Goal: Task Accomplishment & Management: Use online tool/utility

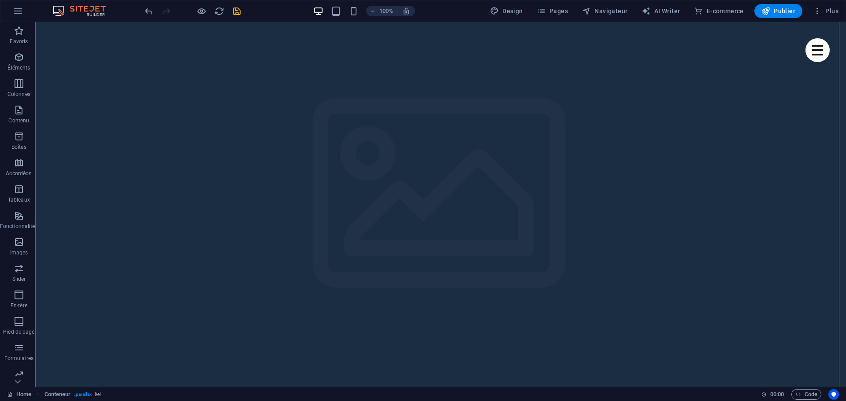
scroll to position [347, 0]
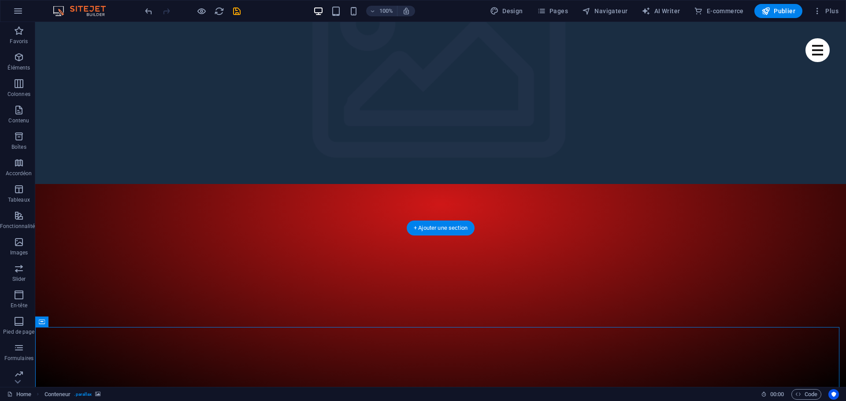
scroll to position [0, 0]
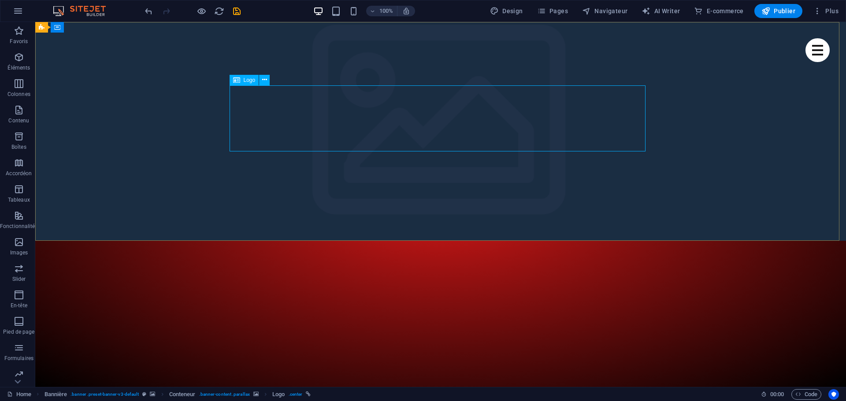
click at [244, 81] on span "Logo" at bounding box center [250, 80] width 12 height 5
click at [261, 79] on button at bounding box center [264, 80] width 11 height 11
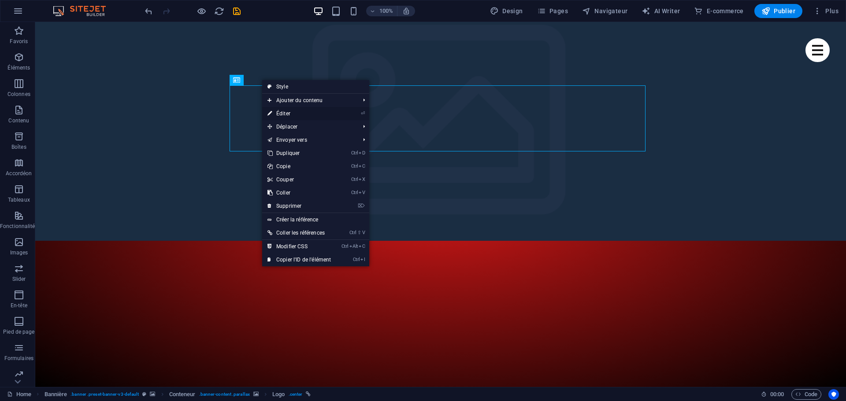
click at [279, 115] on link "⏎ Éditer" at bounding box center [299, 113] width 74 height 13
select select "px"
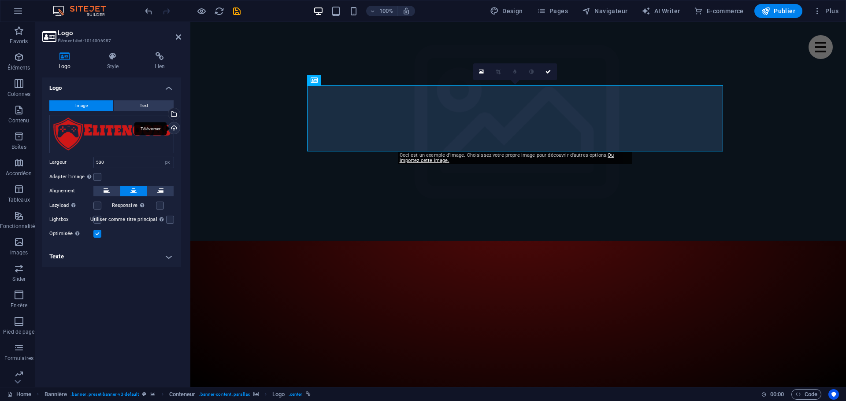
click at [174, 128] on div "Téléverser" at bounding box center [173, 128] width 13 height 13
click at [174, 115] on div "Sélectionnez les fichiers depuis le Gestionnaire de fichiers, les photos du sto…" at bounding box center [173, 114] width 13 height 13
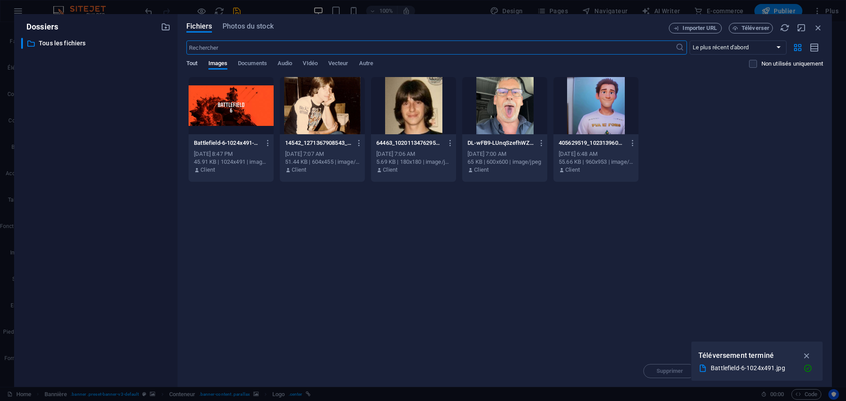
click at [190, 63] on span "Tout" at bounding box center [191, 64] width 11 height 12
drag, startPoint x: 816, startPoint y: 27, endPoint x: 592, endPoint y: 25, distance: 224.2
click at [816, 27] on icon "button" at bounding box center [818, 28] width 10 height 10
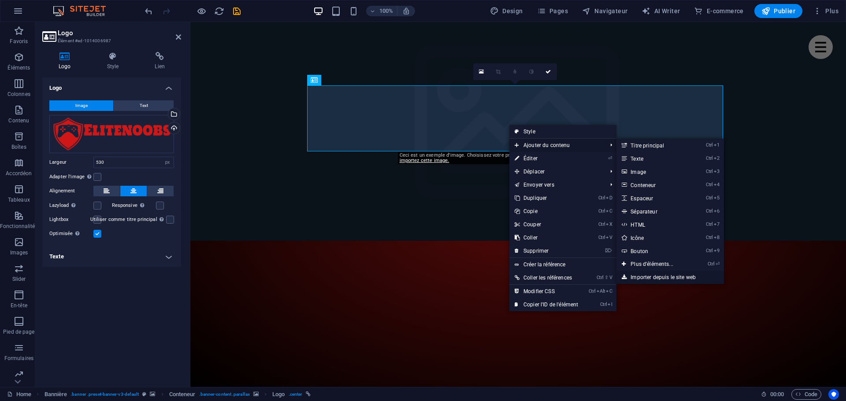
click at [672, 275] on link "Importer depuis le site web" at bounding box center [669, 277] width 107 height 13
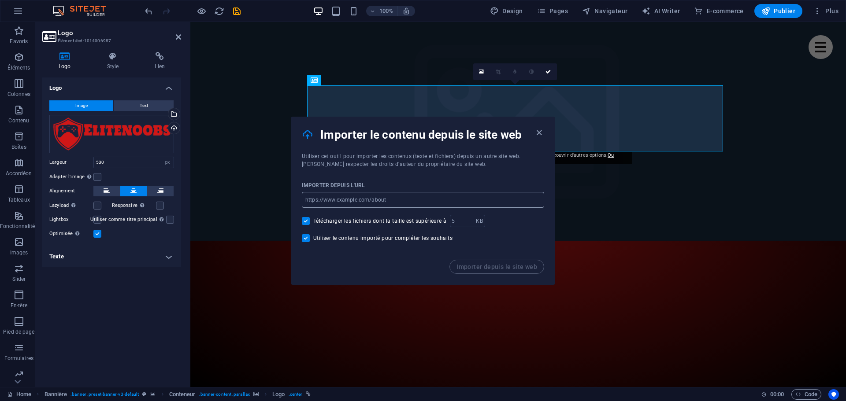
click at [434, 200] on input "url" at bounding box center [423, 200] width 242 height 16
click at [522, 242] on div "Utiliser le contenu importé pour compléter les souhaits" at bounding box center [423, 238] width 242 height 8
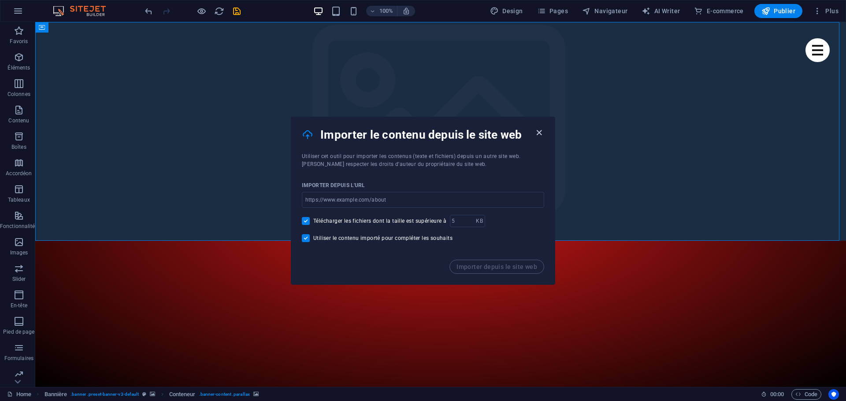
click at [537, 133] on icon "button" at bounding box center [539, 133] width 10 height 10
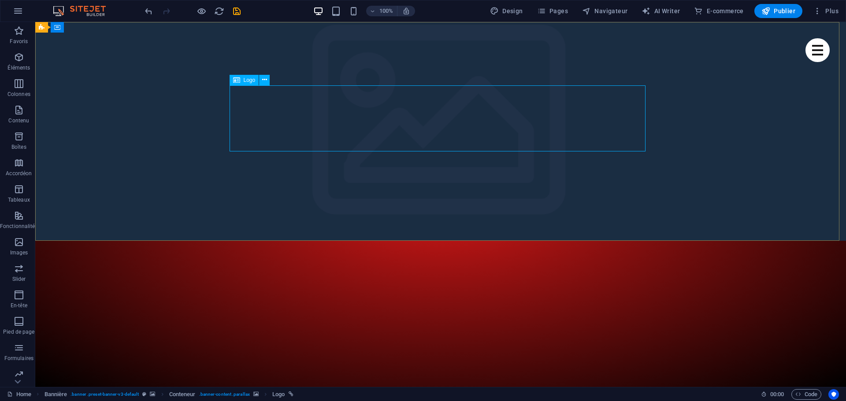
click at [248, 82] on span "Logo" at bounding box center [250, 80] width 12 height 5
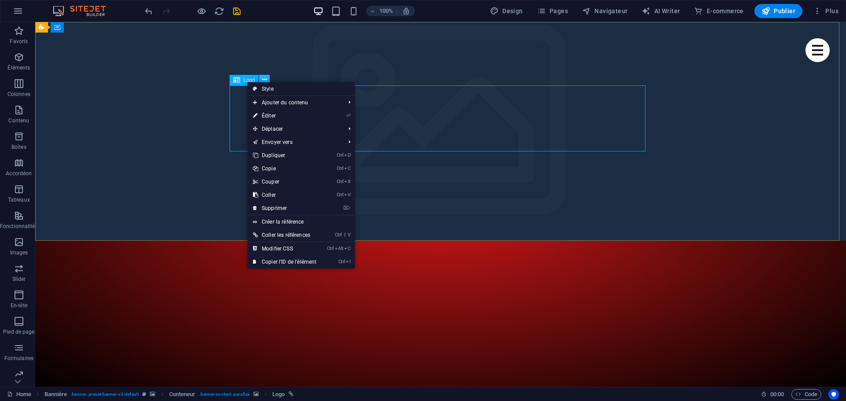
click at [265, 78] on icon at bounding box center [264, 79] width 5 height 9
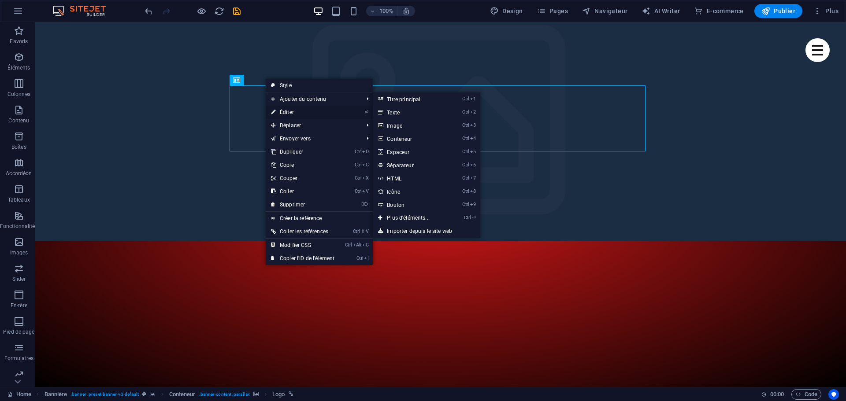
click at [301, 109] on link "⏎ Éditer" at bounding box center [303, 112] width 74 height 13
select select "px"
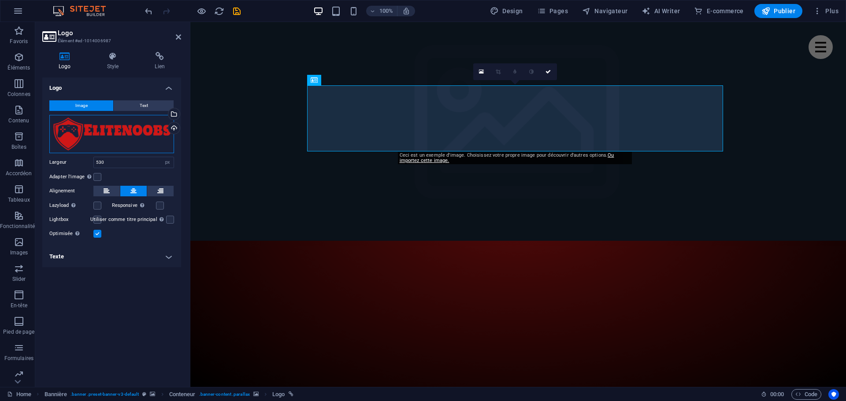
click at [122, 133] on div "Glissez les fichiers ici, cliquez pour choisir les fichiers ou sélectionnez les…" at bounding box center [111, 134] width 125 height 38
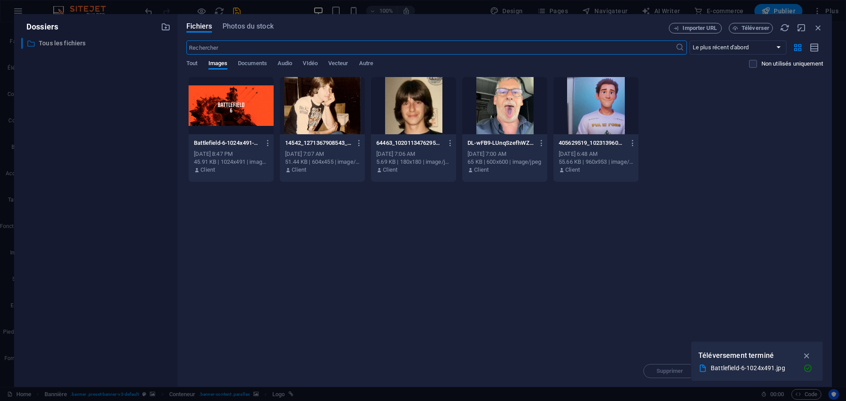
click at [33, 46] on icon at bounding box center [30, 43] width 9 height 9
click at [197, 67] on span "Tout" at bounding box center [191, 64] width 11 height 12
click at [258, 26] on span "Photos du stock" at bounding box center [247, 26] width 51 height 11
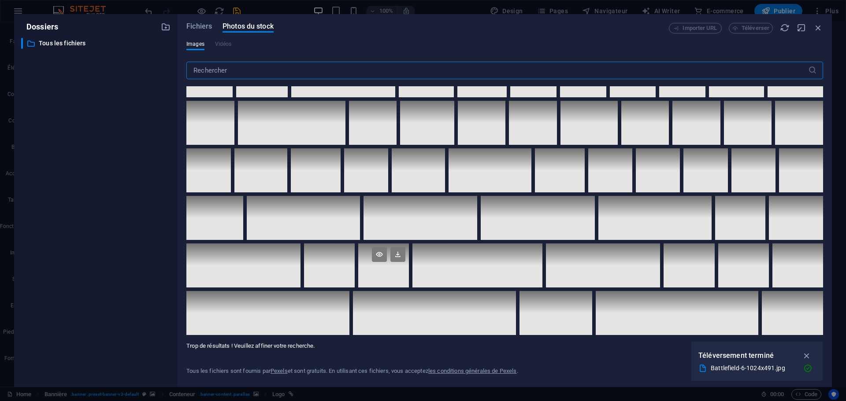
scroll to position [2604, 0]
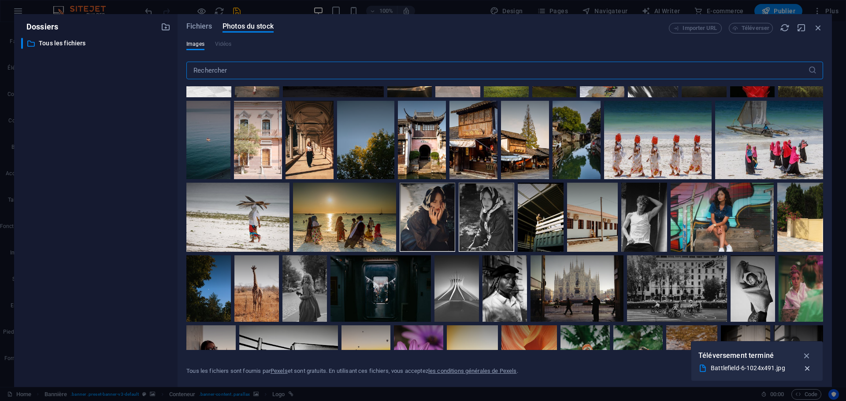
click at [807, 370] on icon "button" at bounding box center [807, 368] width 9 height 9
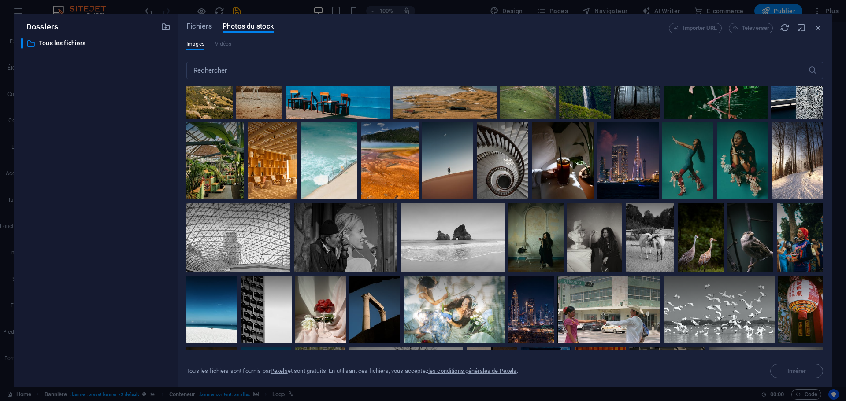
scroll to position [1767, 0]
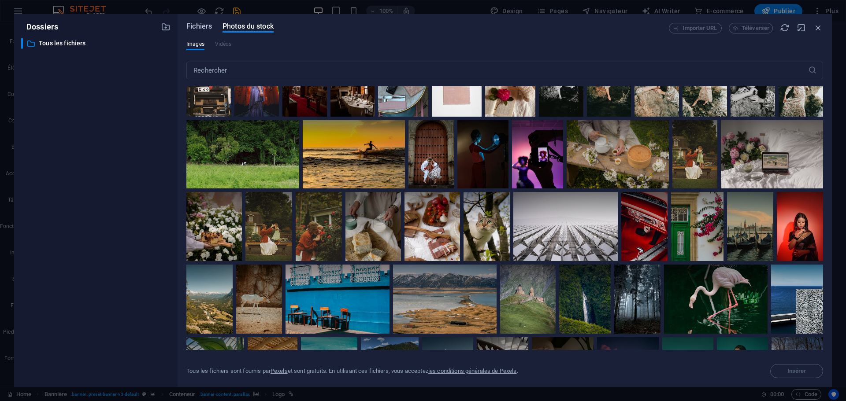
click at [200, 28] on span "Fichiers" at bounding box center [199, 26] width 26 height 11
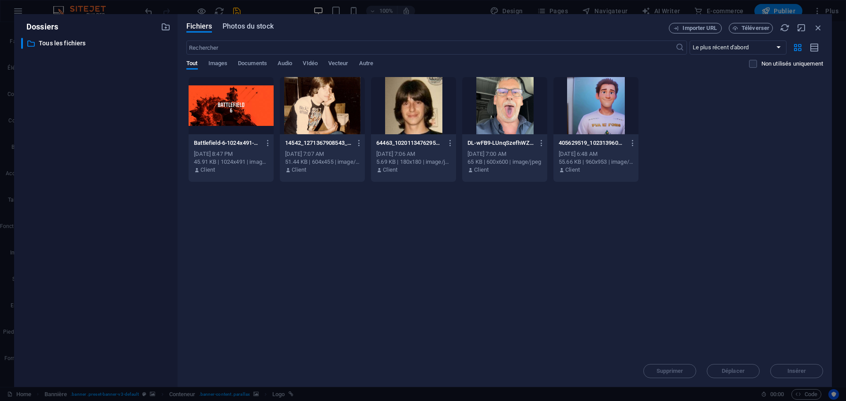
click at [240, 30] on span "Photos du stock" at bounding box center [247, 26] width 51 height 11
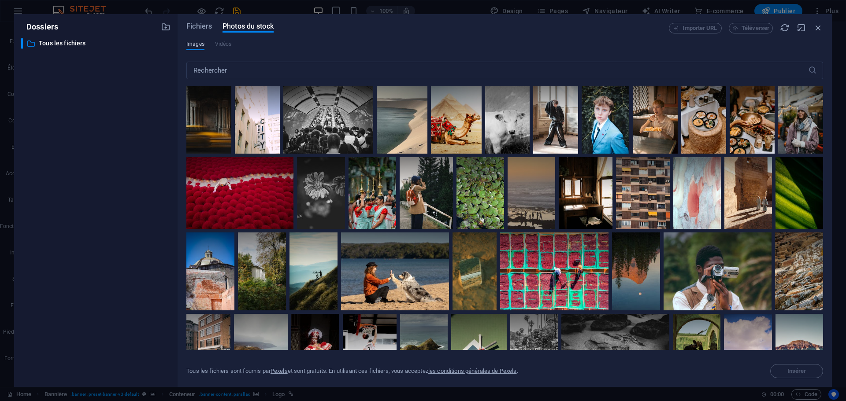
click at [198, 43] on span "Images" at bounding box center [195, 44] width 18 height 11
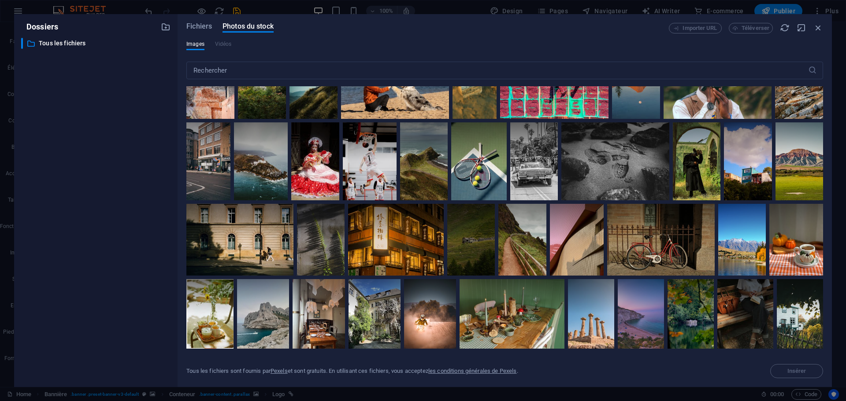
scroll to position [0, 0]
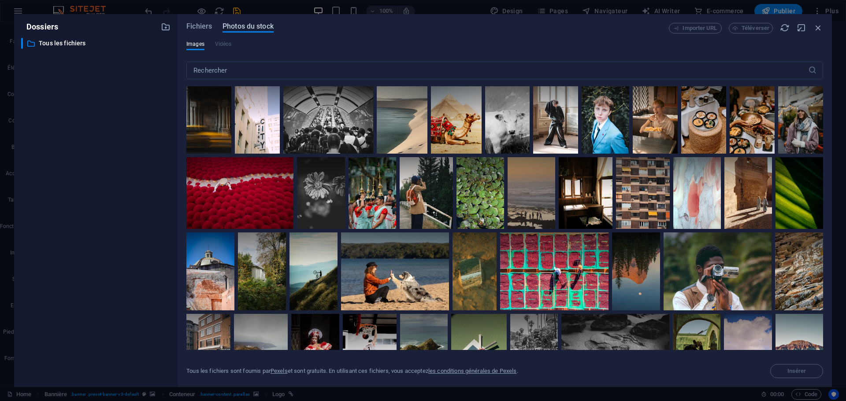
click at [238, 27] on span "Photos du stock" at bounding box center [247, 26] width 51 height 11
click at [213, 73] on input "text" at bounding box center [497, 71] width 622 height 18
drag, startPoint x: 817, startPoint y: 27, endPoint x: 611, endPoint y: 6, distance: 206.8
click at [817, 27] on icon "button" at bounding box center [818, 28] width 10 height 10
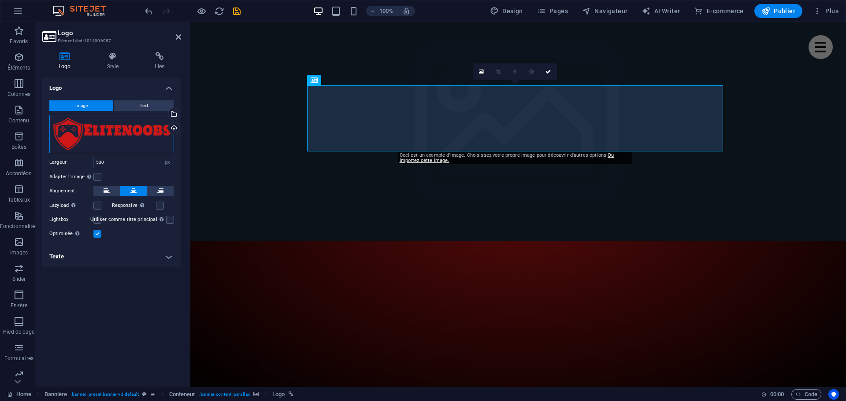
click at [120, 131] on div "Glissez les fichiers ici, cliquez pour choisir les fichiers ou sélectionnez les…" at bounding box center [111, 134] width 125 height 38
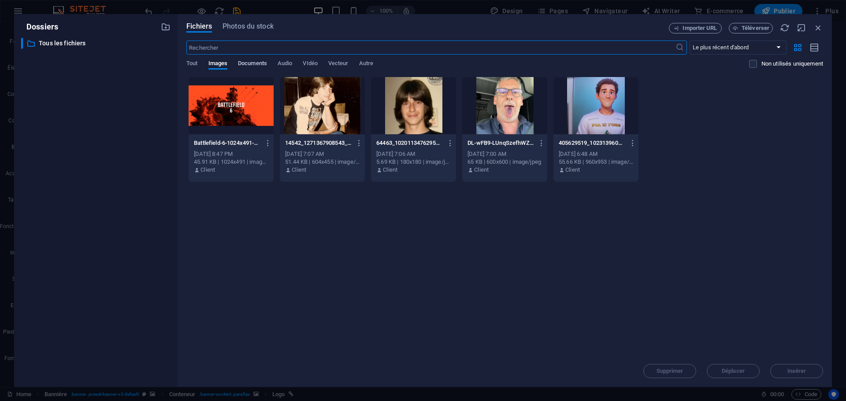
click at [256, 66] on span "Documents" at bounding box center [252, 64] width 29 height 12
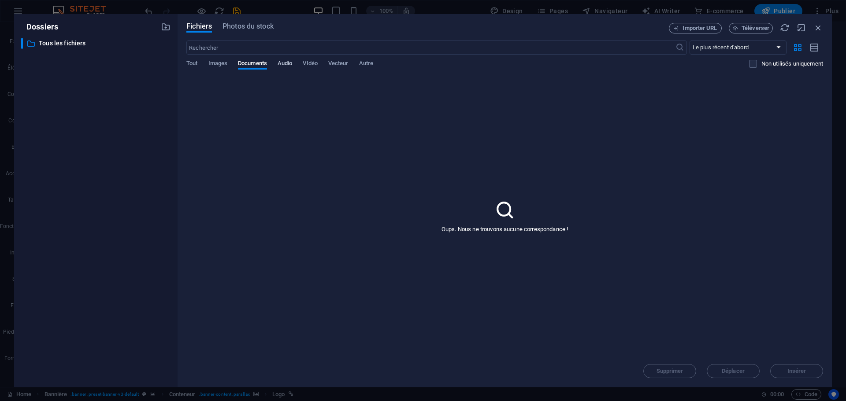
click at [289, 63] on span "Audio" at bounding box center [285, 64] width 15 height 12
click at [314, 62] on span "VIdéo" at bounding box center [310, 64] width 15 height 12
click at [335, 64] on span "Vecteur" at bounding box center [338, 64] width 20 height 12
click at [369, 65] on span "Autre" at bounding box center [366, 64] width 14 height 12
click at [187, 63] on span "Tout" at bounding box center [191, 64] width 11 height 12
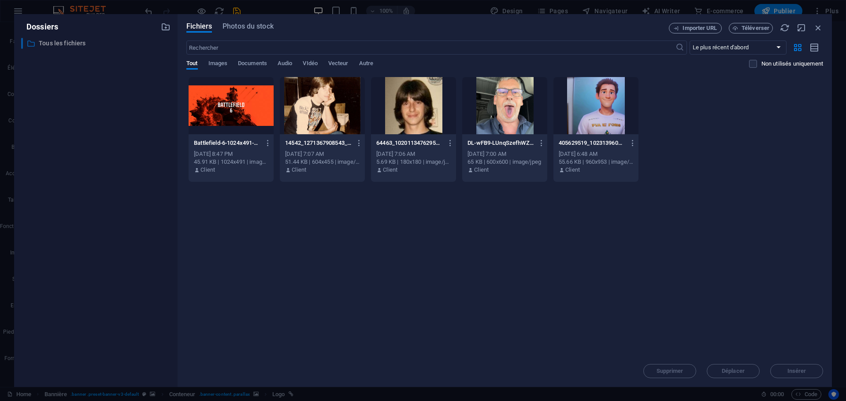
click at [67, 43] on p "Tous les fichiers" at bounding box center [96, 43] width 115 height 10
click at [166, 26] on icon "button" at bounding box center [166, 27] width 10 height 10
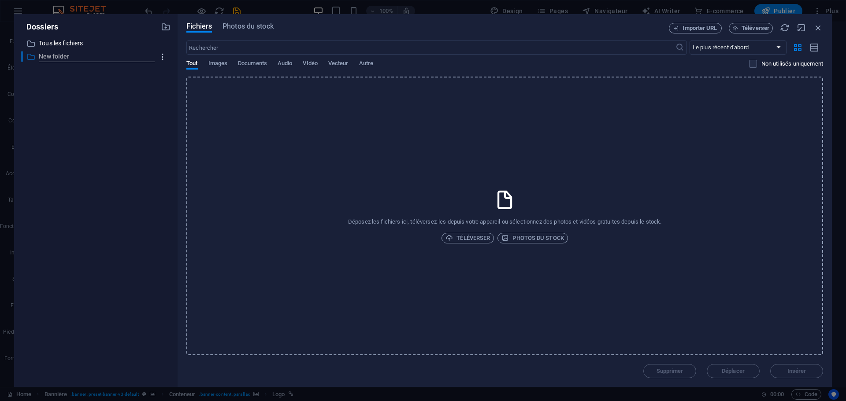
click at [162, 57] on icon "button" at bounding box center [162, 56] width 9 height 9
click at [169, 121] on h6 "Supprimer" at bounding box center [170, 122] width 31 height 11
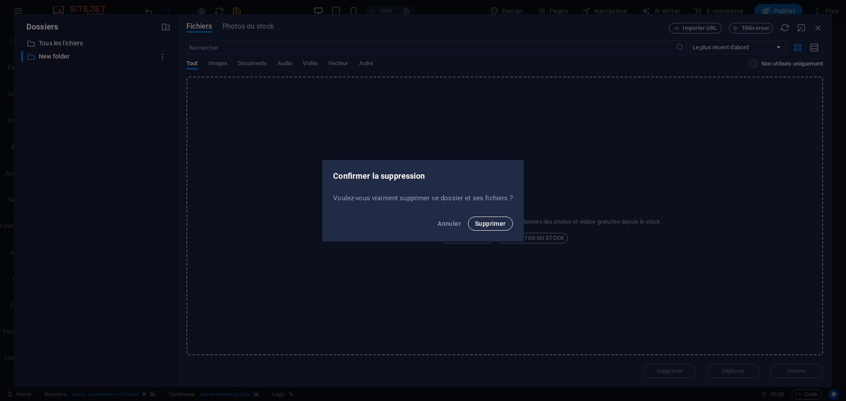
click at [493, 220] on span "Supprimer" at bounding box center [490, 223] width 31 height 7
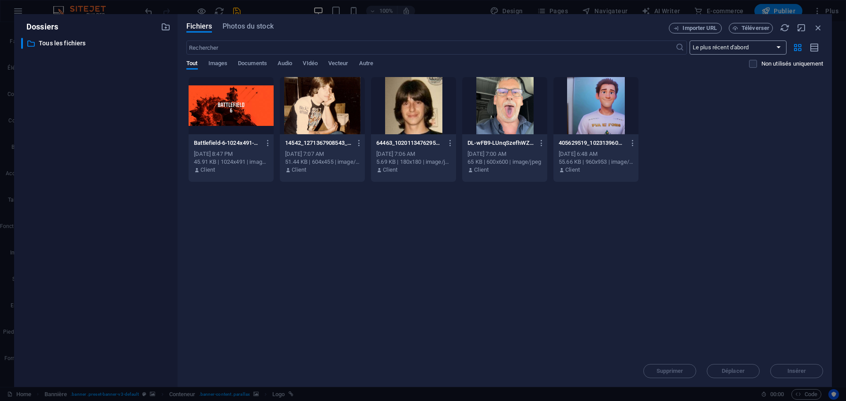
click at [725, 46] on select "Le plus récent d'abord Le plus ancien d'abord Nom (A-Z) Nom (Z-A) Taille (0-9) …" at bounding box center [737, 48] width 97 height 14
click at [689, 41] on select "Le plus récent d'abord Le plus ancien d'abord Nom (A-Z) Nom (Z-A) Taille (0-9) …" at bounding box center [737, 48] width 97 height 14
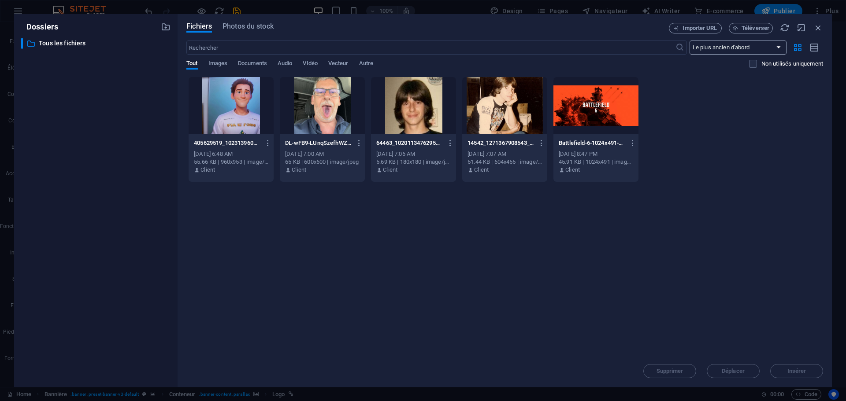
click at [721, 48] on select "Le plus récent d'abord Le plus ancien d'abord Nom (A-Z) Nom (Z-A) Taille (0-9) …" at bounding box center [737, 48] width 97 height 14
select select "newest_first"
click at [689, 41] on select "Le plus récent d'abord Le plus ancien d'abord Nom (A-Z) Nom (Z-A) Taille (0-9) …" at bounding box center [737, 48] width 97 height 14
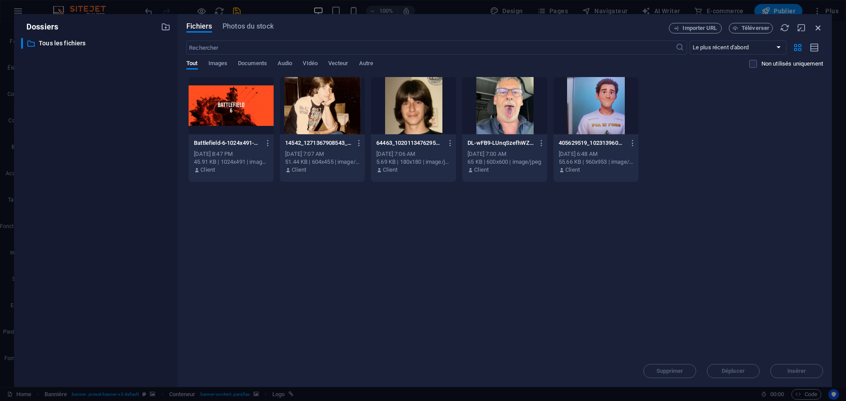
click at [818, 28] on icon "button" at bounding box center [818, 28] width 10 height 10
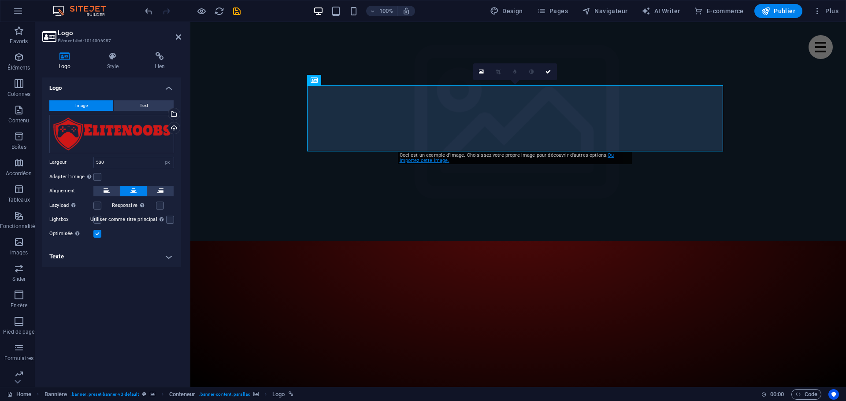
click at [436, 161] on link "Ou importez cette image." at bounding box center [507, 157] width 215 height 11
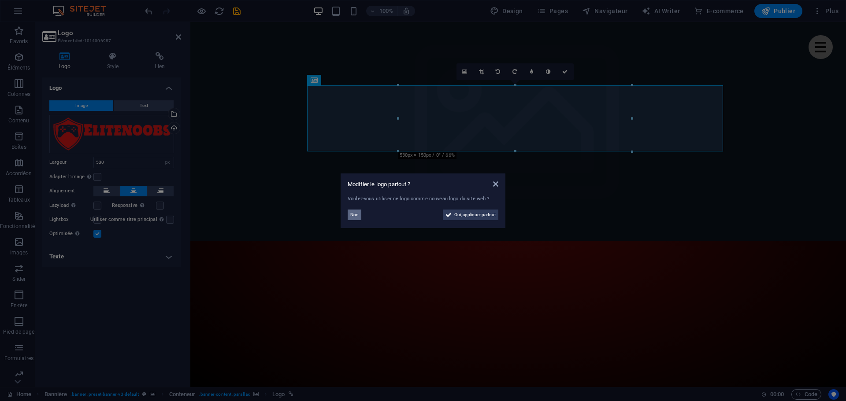
click at [350, 215] on button "Non" at bounding box center [355, 215] width 14 height 11
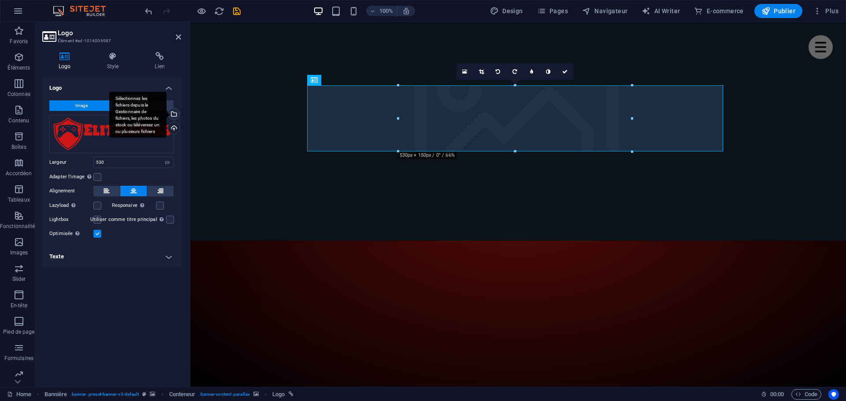
click at [175, 115] on div "Sélectionnez les fichiers depuis le Gestionnaire de fichiers, les photos du sto…" at bounding box center [173, 114] width 13 height 13
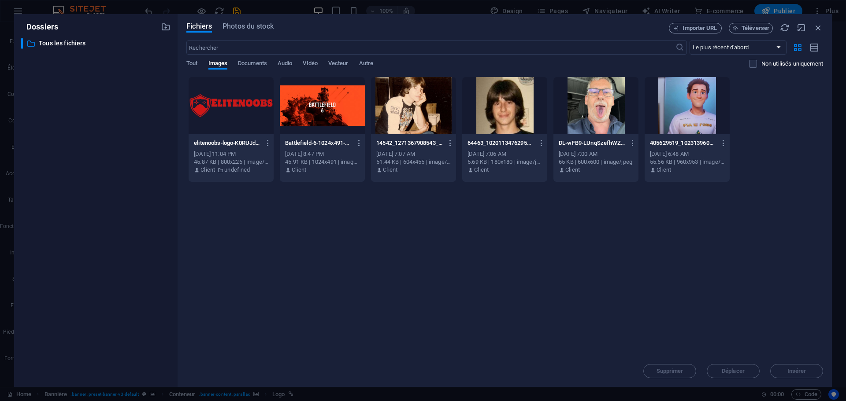
click at [238, 112] on div at bounding box center [231, 105] width 85 height 57
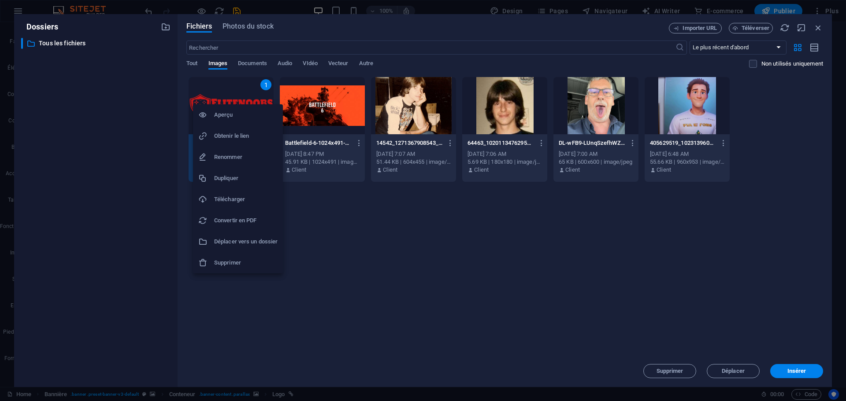
click at [230, 197] on h6 "Télécharger" at bounding box center [245, 199] width 63 height 11
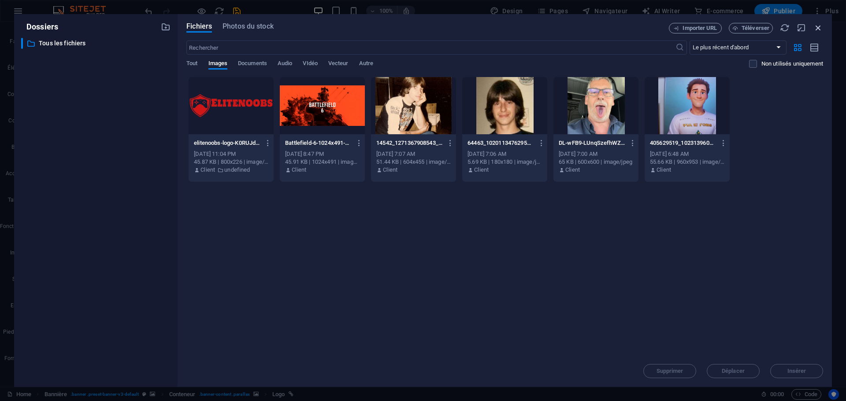
click at [818, 26] on icon "button" at bounding box center [818, 28] width 10 height 10
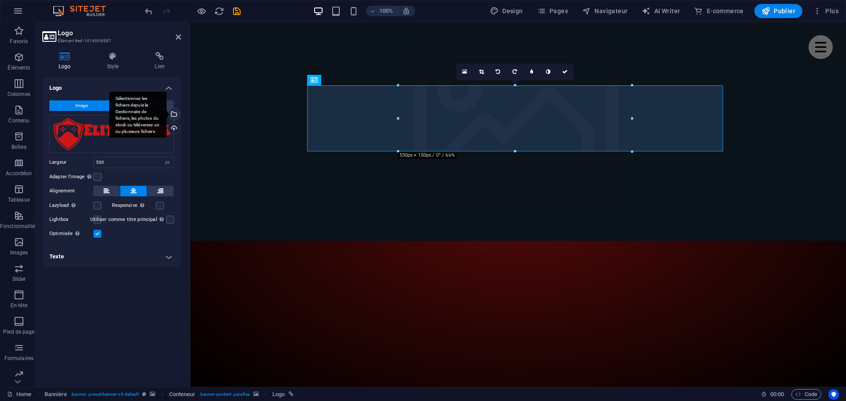
click at [174, 111] on div "Sélectionnez les fichiers depuis le Gestionnaire de fichiers, les photos du sto…" at bounding box center [173, 114] width 13 height 13
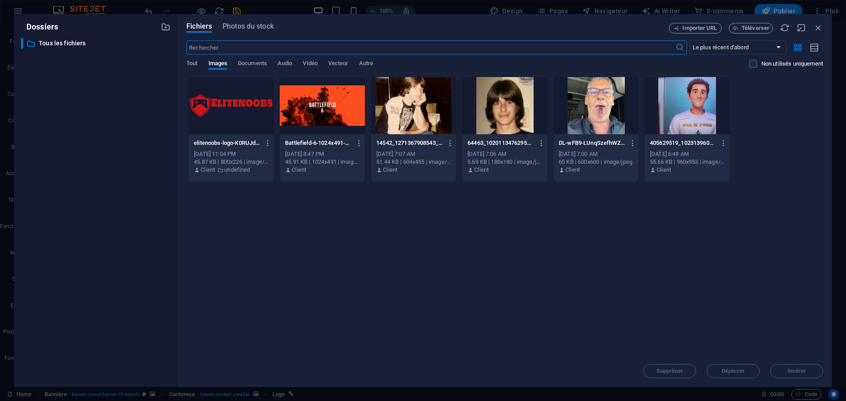
click at [224, 110] on div at bounding box center [231, 105] width 85 height 57
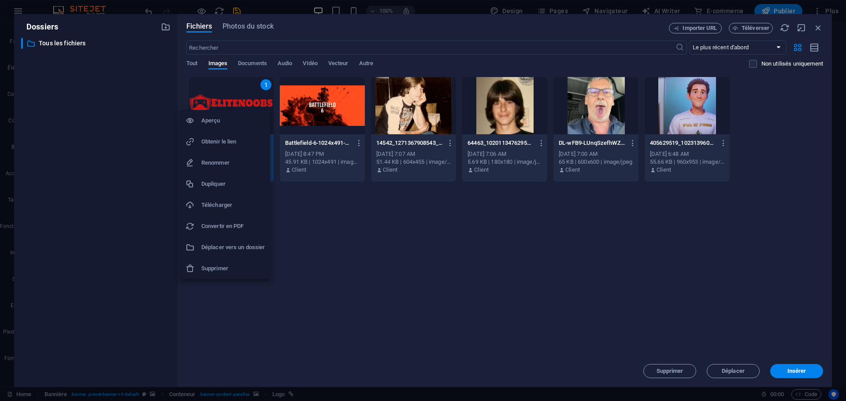
click at [217, 210] on h6 "Télécharger" at bounding box center [232, 205] width 63 height 11
